Goal: Find contact information: Find contact information

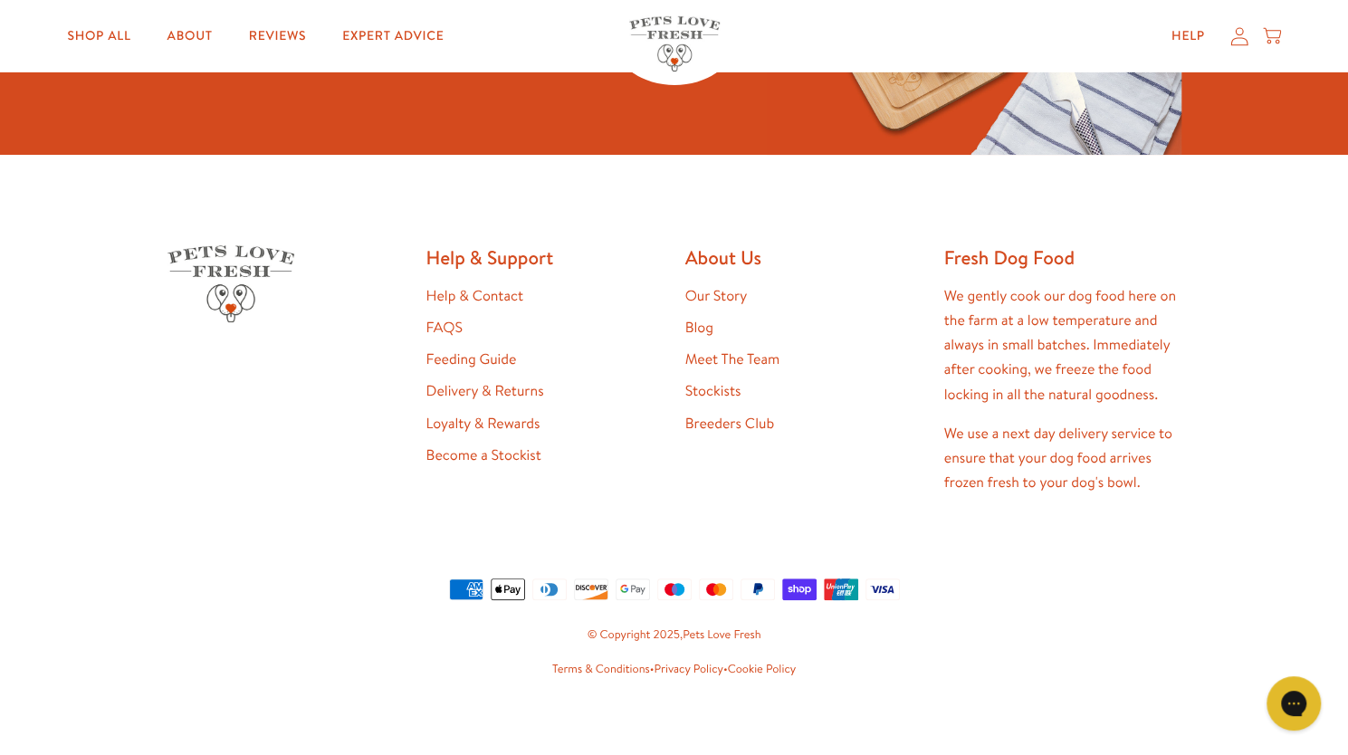
scroll to position [3516, 0]
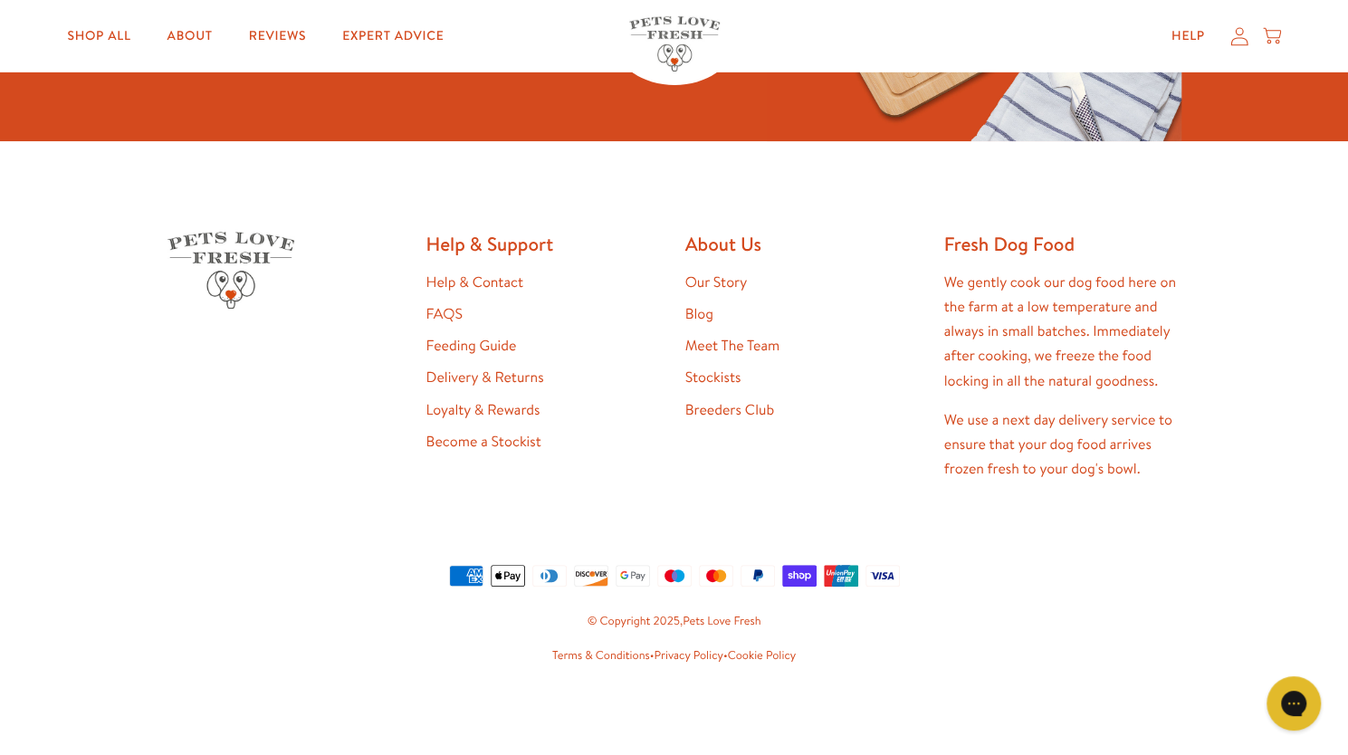
drag, startPoint x: 496, startPoint y: 285, endPoint x: 488, endPoint y: 280, distance: 9.8
click at [488, 280] on link "Help & Contact" at bounding box center [475, 283] width 97 height 20
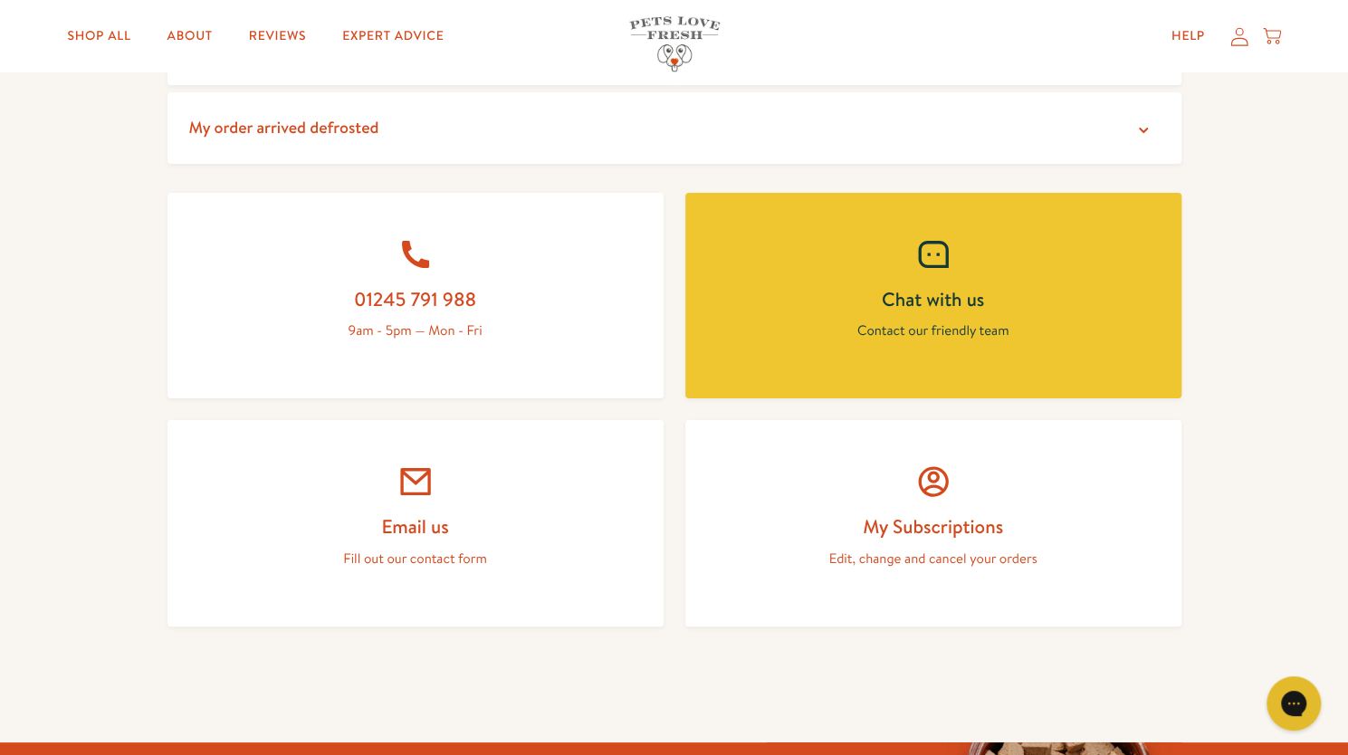
scroll to position [743, 0]
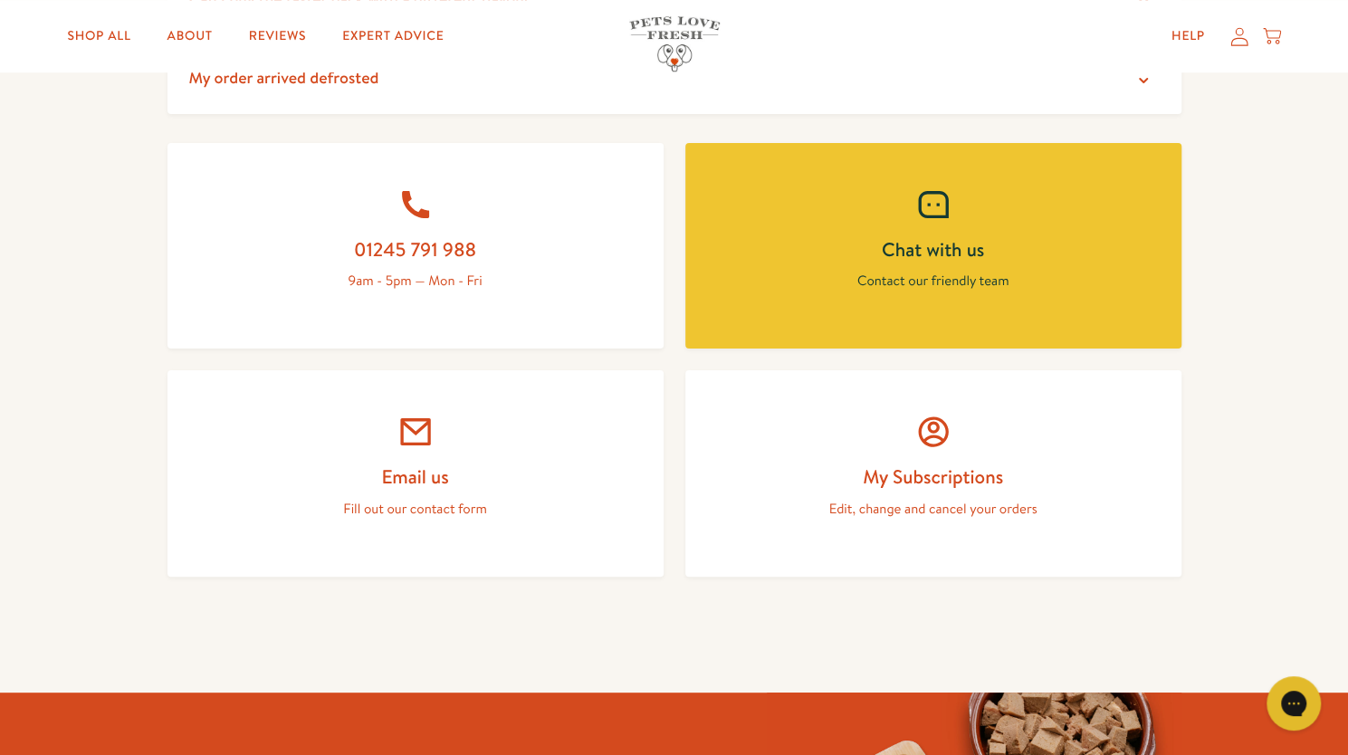
drag, startPoint x: 431, startPoint y: 599, endPoint x: 290, endPoint y: 285, distance: 343.7
click at [290, 285] on p "9am - 5pm — Mon - Fri" at bounding box center [415, 281] width 409 height 24
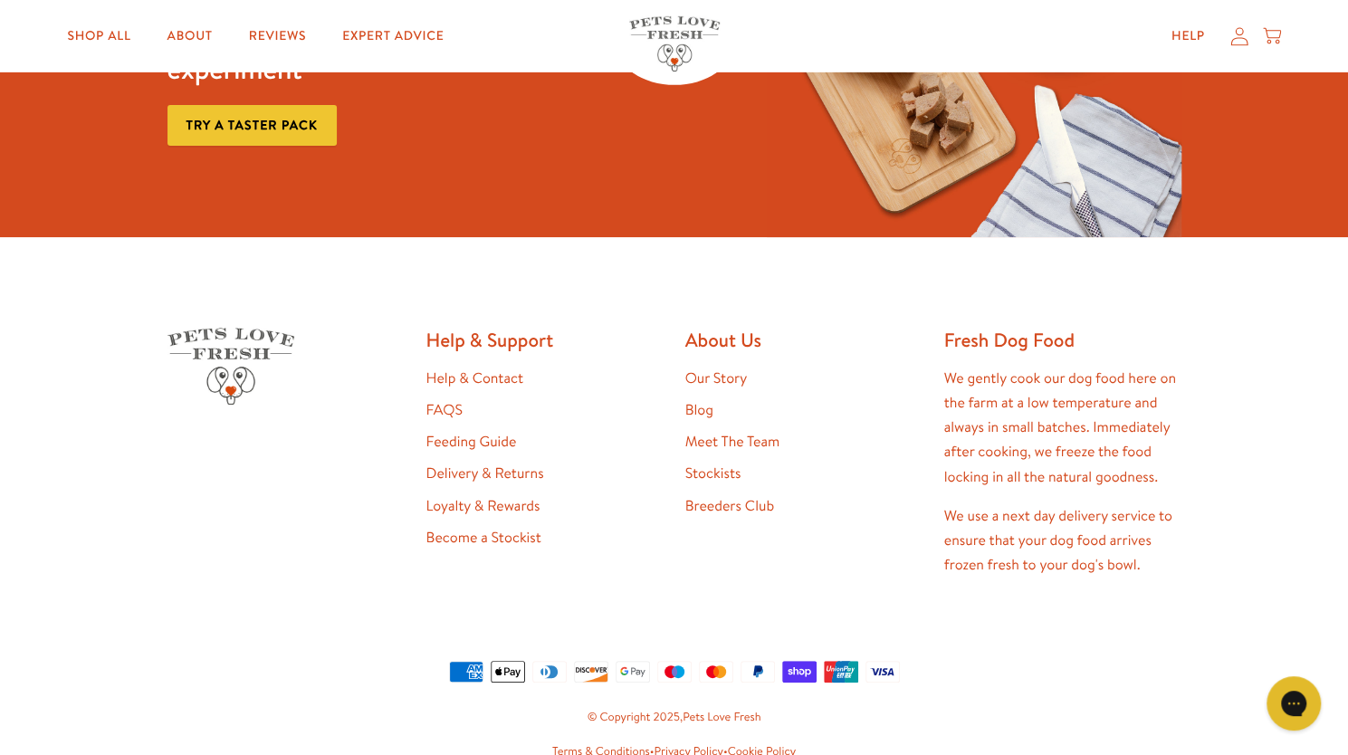
scroll to position [3516, 0]
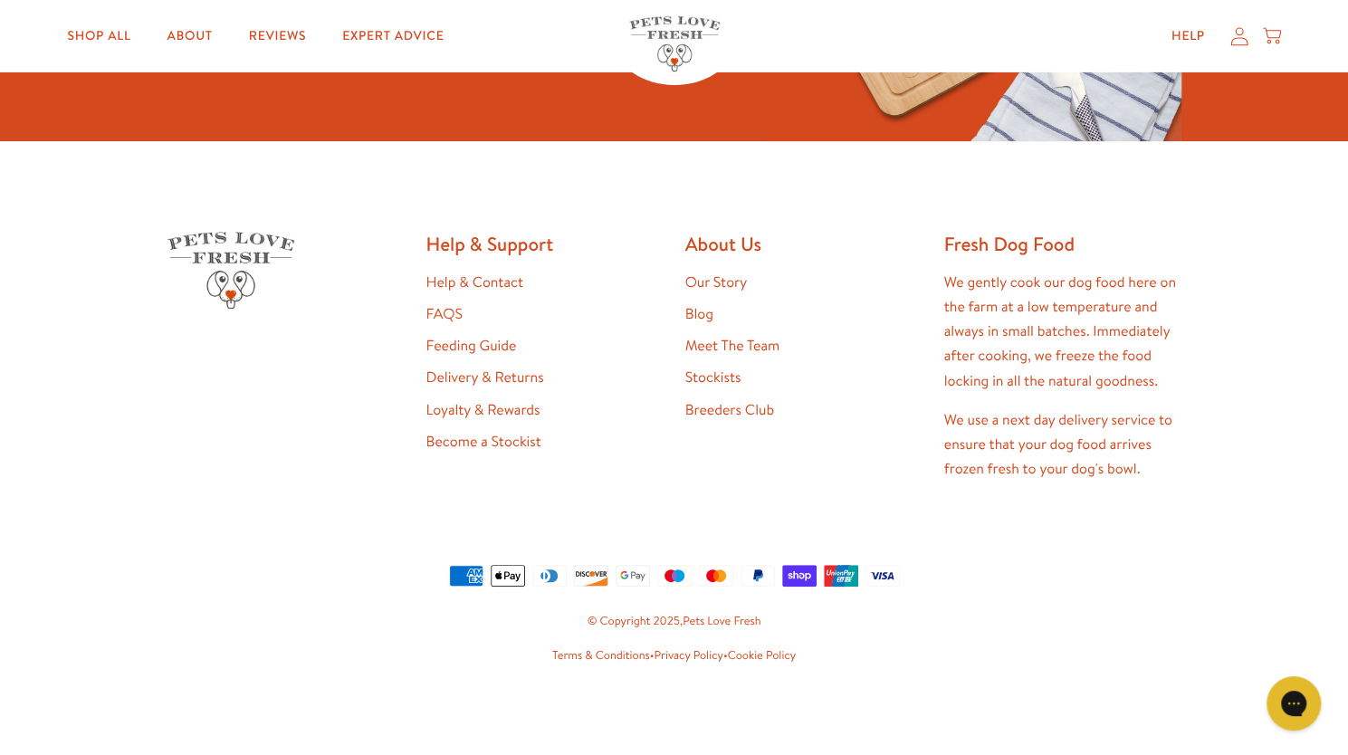
click at [465, 283] on link "Help & Contact" at bounding box center [475, 283] width 97 height 20
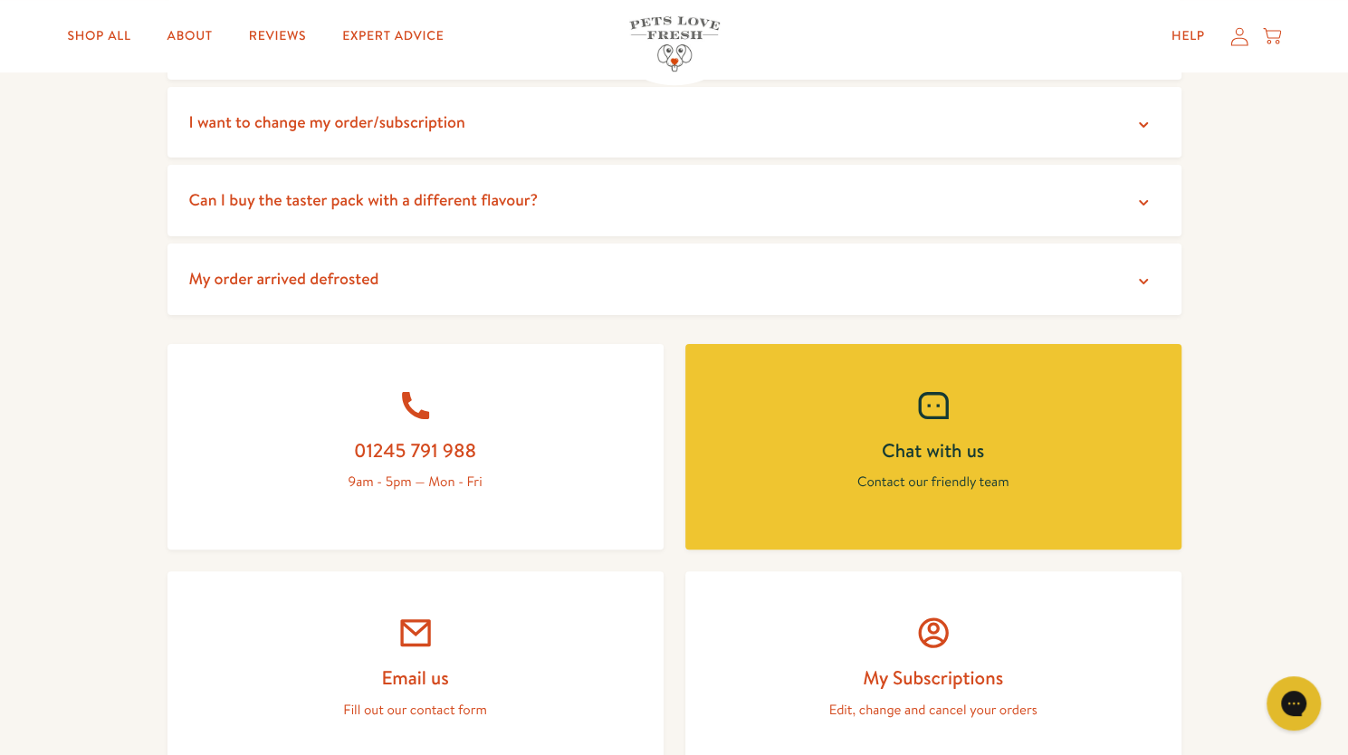
scroll to position [712, 0]
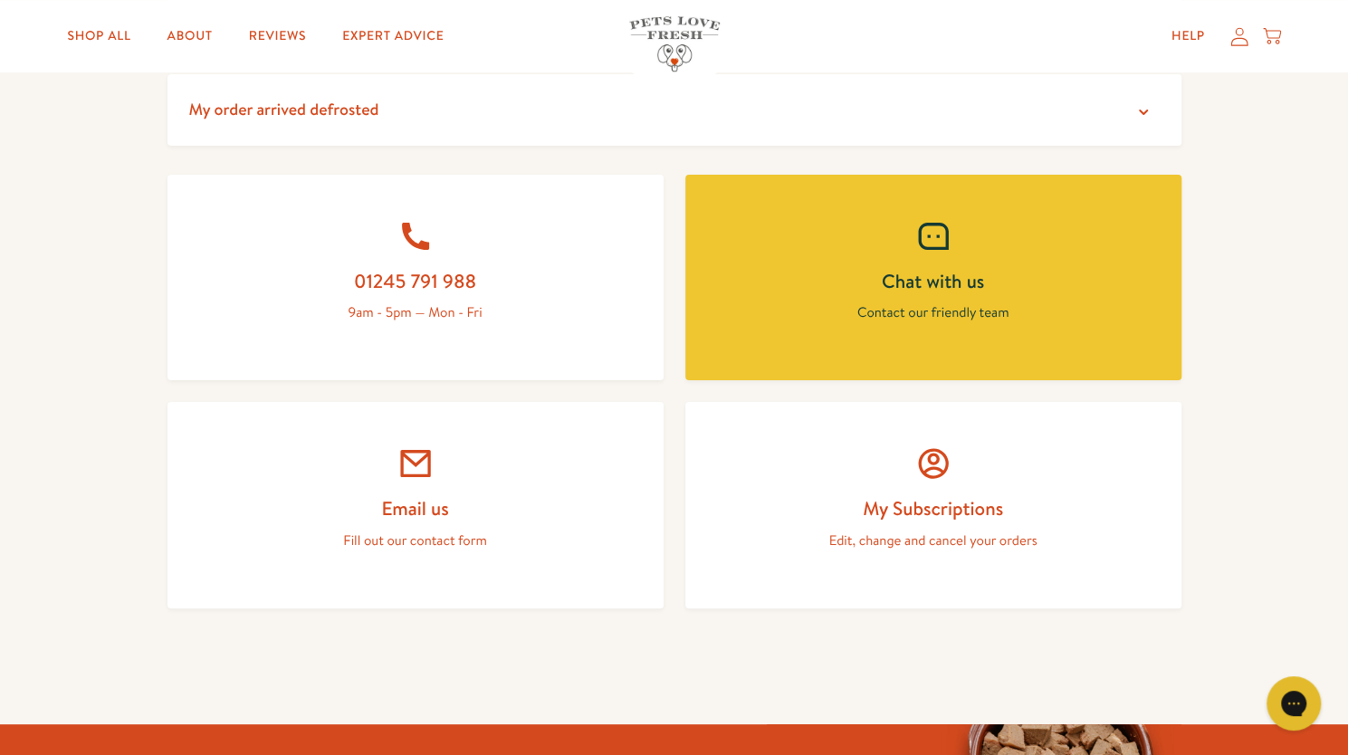
click at [426, 282] on h2 "01245 791 988" at bounding box center [415, 281] width 409 height 24
